Goal: Transaction & Acquisition: Purchase product/service

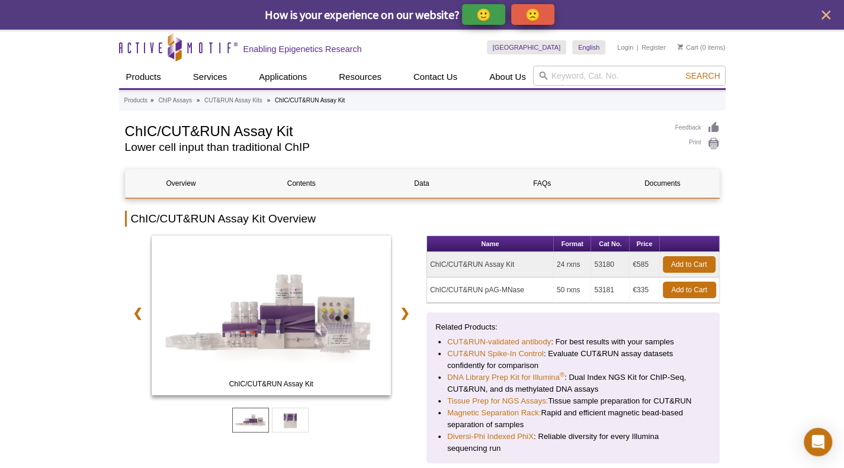
click at [824, 15] on icon "close" at bounding box center [825, 15] width 9 height 9
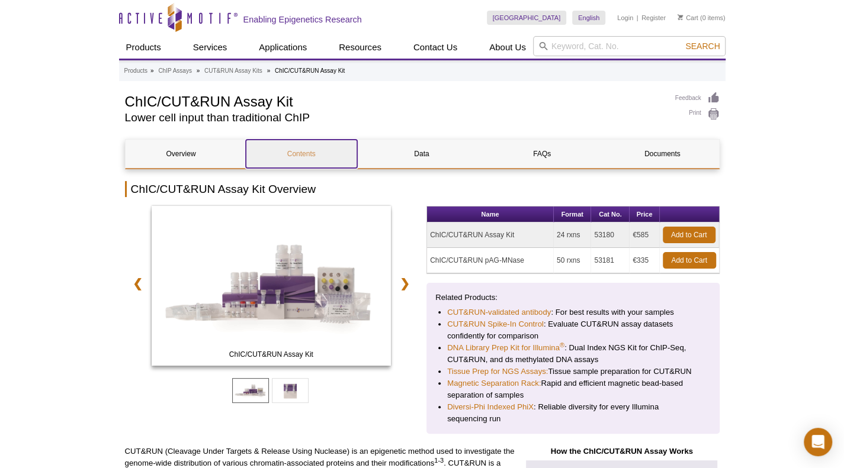
click at [299, 152] on link "Contents" at bounding box center [301, 154] width 111 height 28
click at [575, 213] on th "Format" at bounding box center [572, 215] width 37 height 16
drag, startPoint x: 575, startPoint y: 214, endPoint x: 569, endPoint y: 239, distance: 25.0
click at [569, 239] on td "24 rxns" at bounding box center [572, 235] width 37 height 25
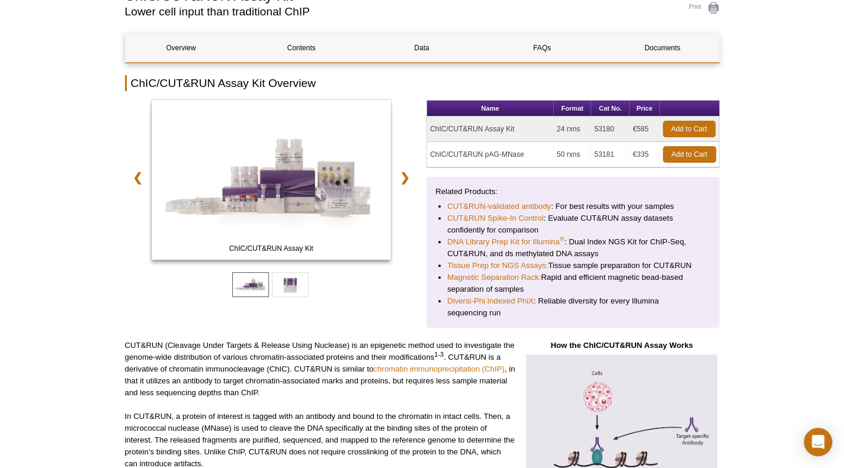
scroll to position [105, 0]
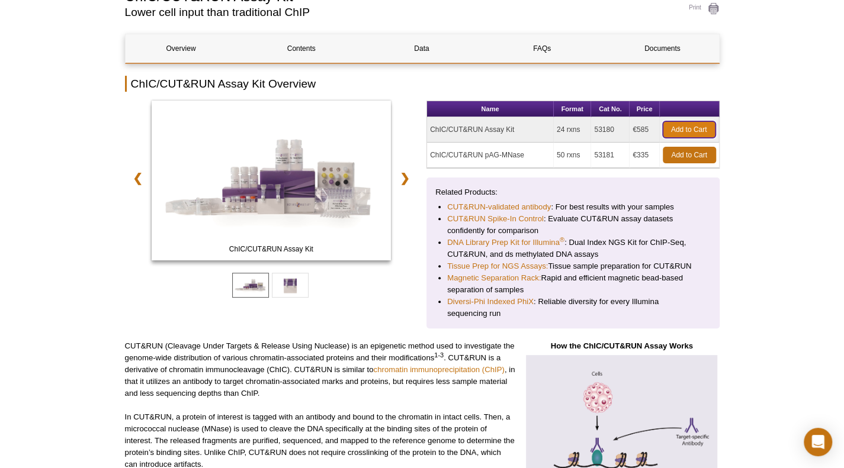
click at [676, 129] on link "Add to Cart" at bounding box center [689, 129] width 53 height 17
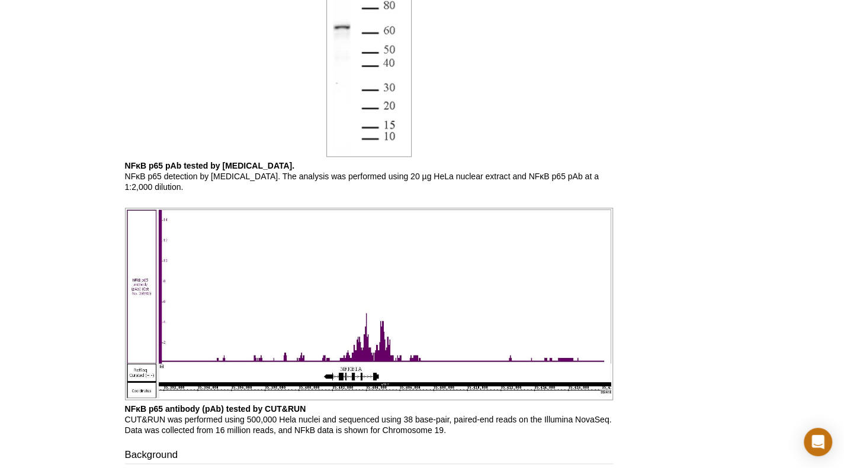
scroll to position [829, 0]
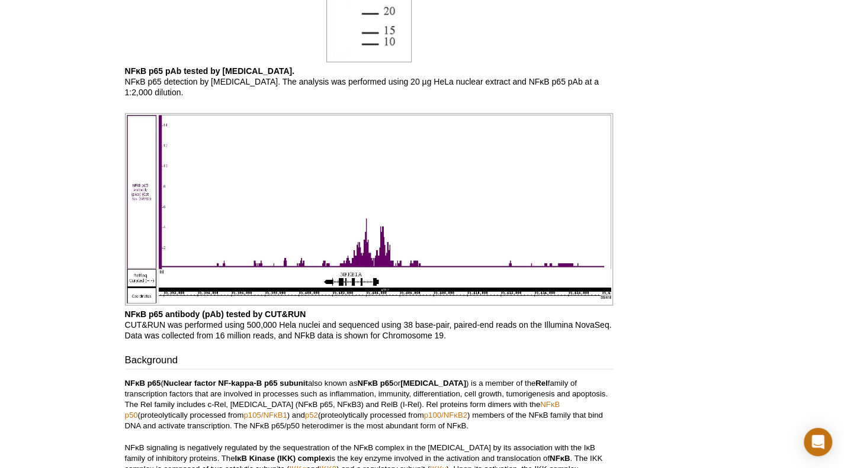
click at [88, 324] on div "Active Motif Logo Enabling Epigenetics Research 0 Search Skip to content Active…" at bounding box center [422, 25] width 844 height 1709
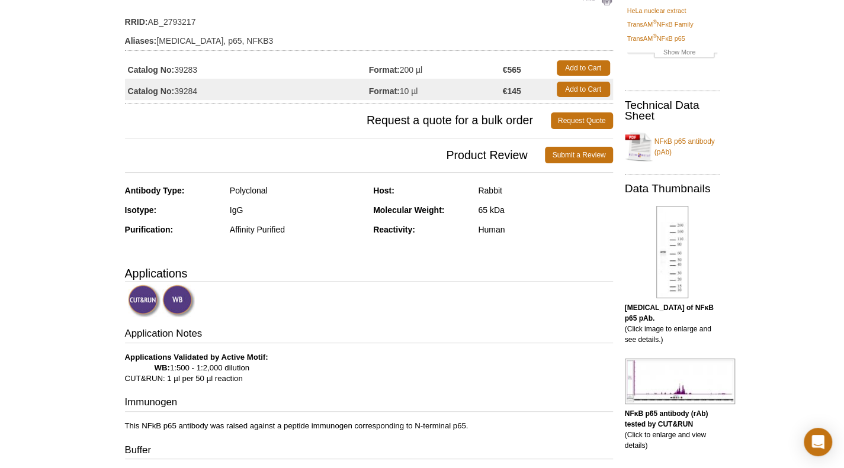
scroll to position [0, 0]
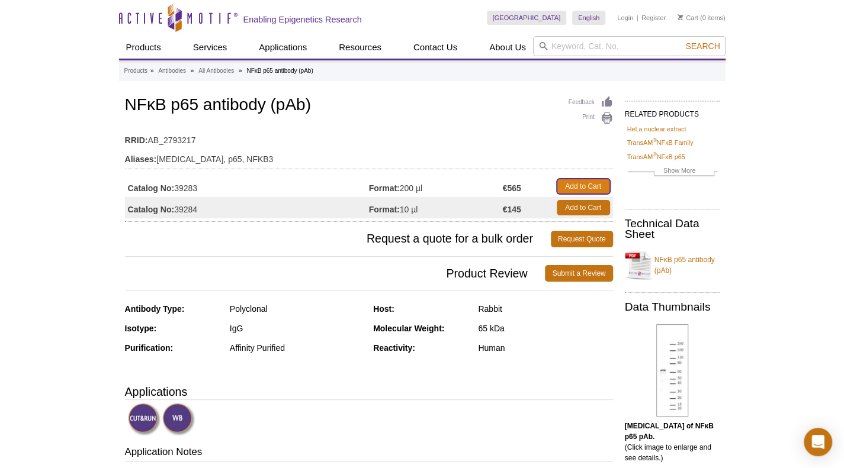
click at [589, 185] on link "Add to Cart" at bounding box center [583, 186] width 53 height 15
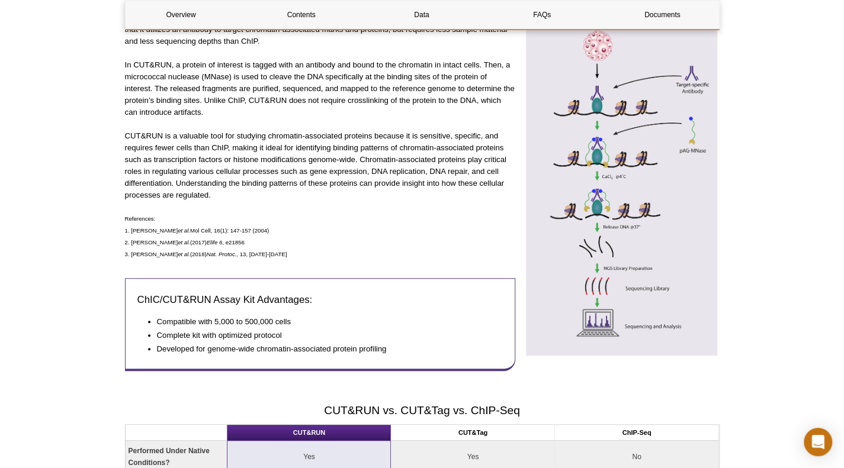
scroll to position [533, 0]
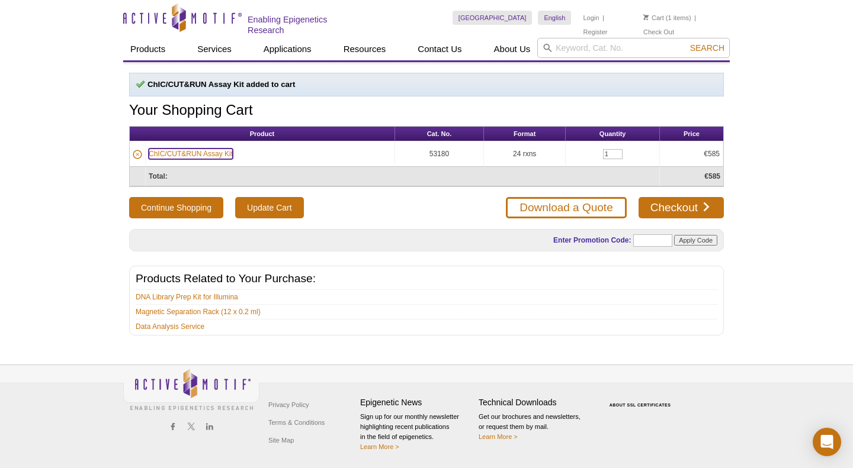
click at [214, 152] on link "ChIC/CUT&RUN Assay Kit" at bounding box center [191, 154] width 84 height 11
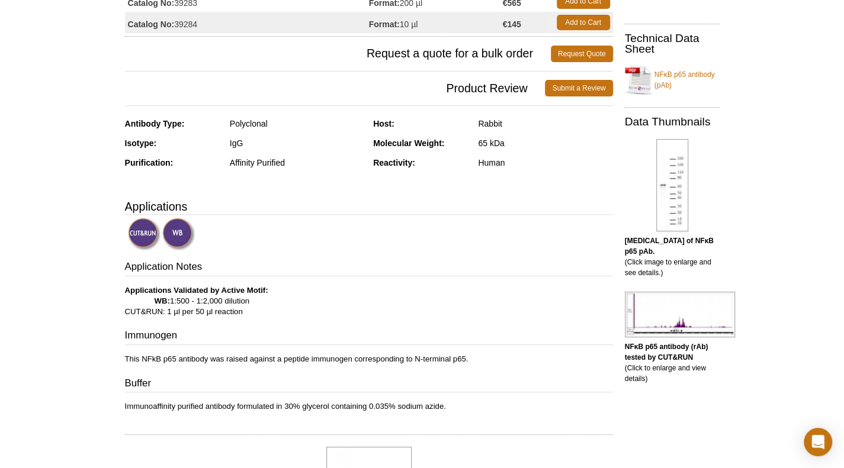
scroll to position [160, 0]
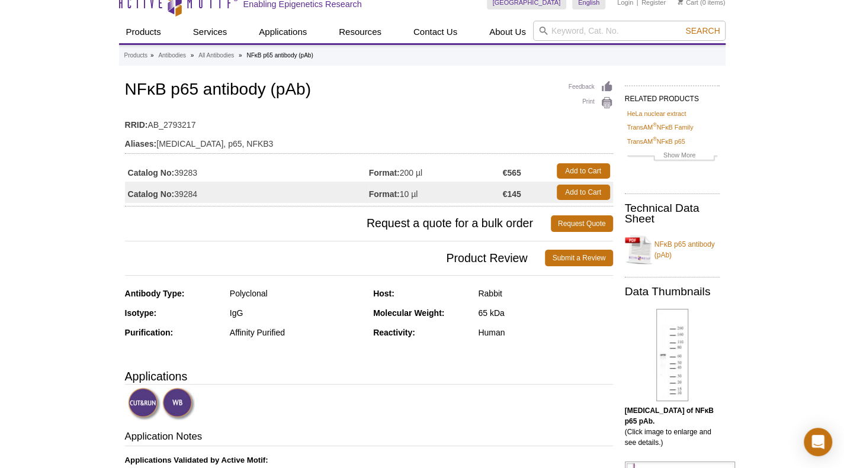
scroll to position [0, 0]
